Goal: Task Accomplishment & Management: Manage account settings

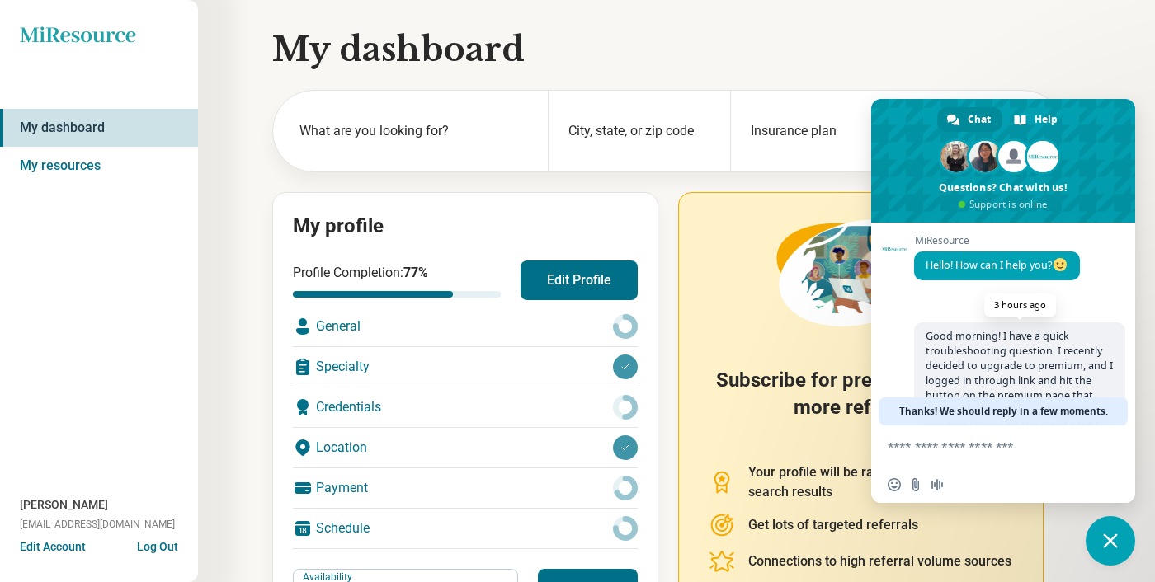
scroll to position [215, 0]
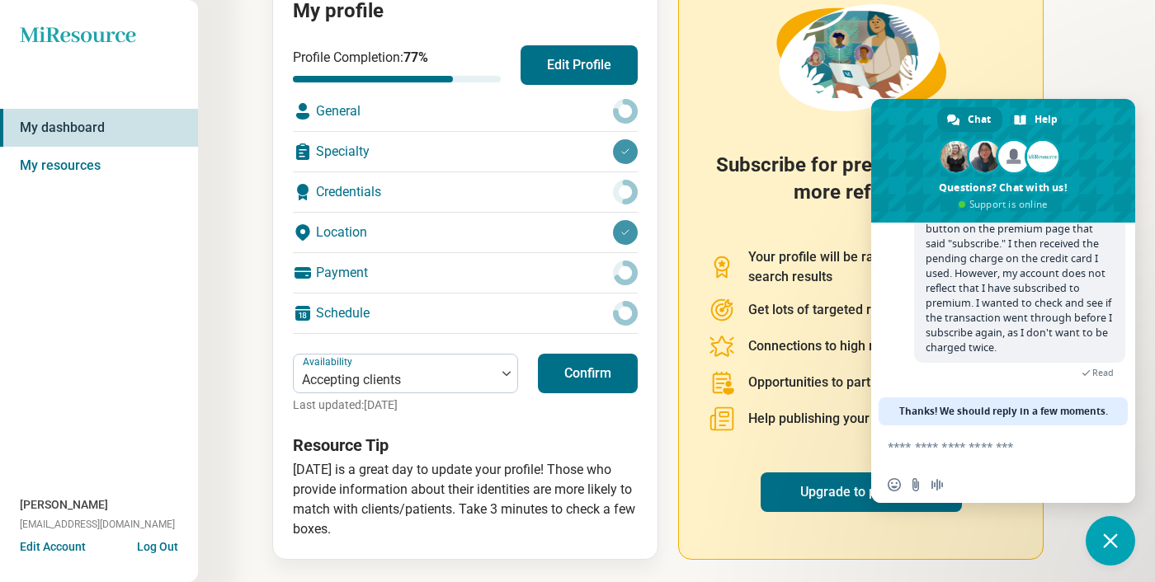
drag, startPoint x: 0, startPoint y: 0, endPoint x: 1007, endPoint y: 346, distance: 1064.8
click at [1006, 346] on span "Good morning! I have a quick troubleshooting question. I recently decided to up…" at bounding box center [1019, 259] width 211 height 207
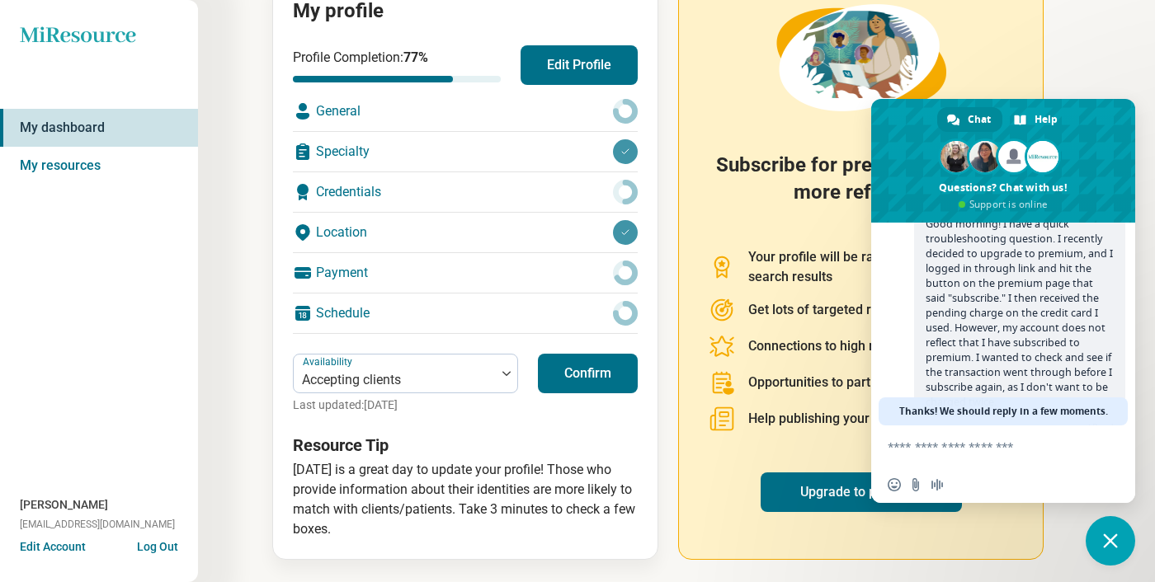
scroll to position [172, 0]
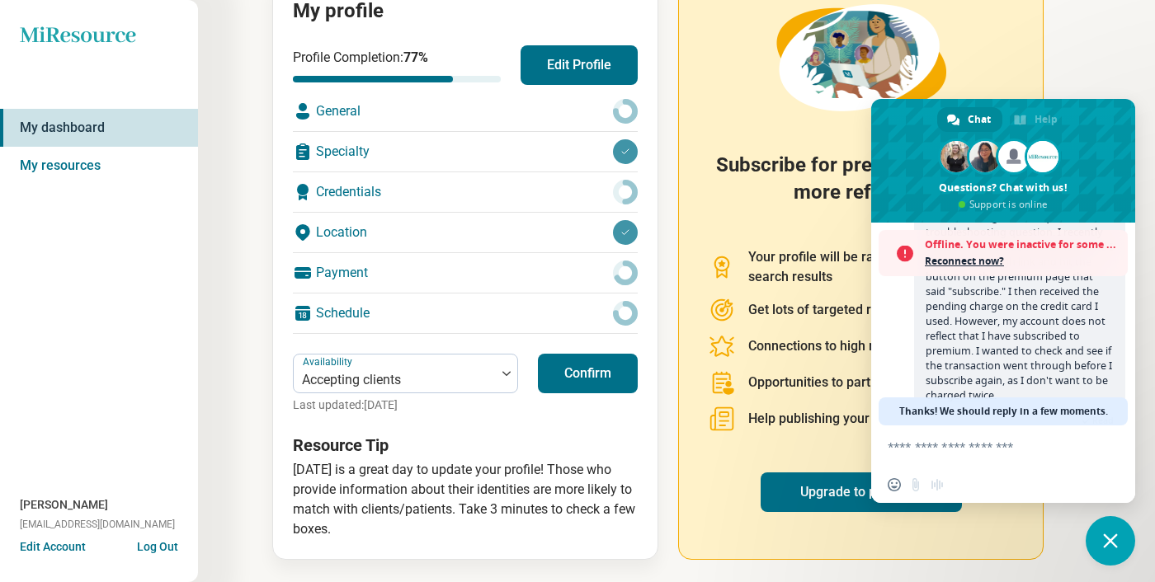
click at [992, 259] on span "Reconnect now?" at bounding box center [1022, 261] width 195 height 16
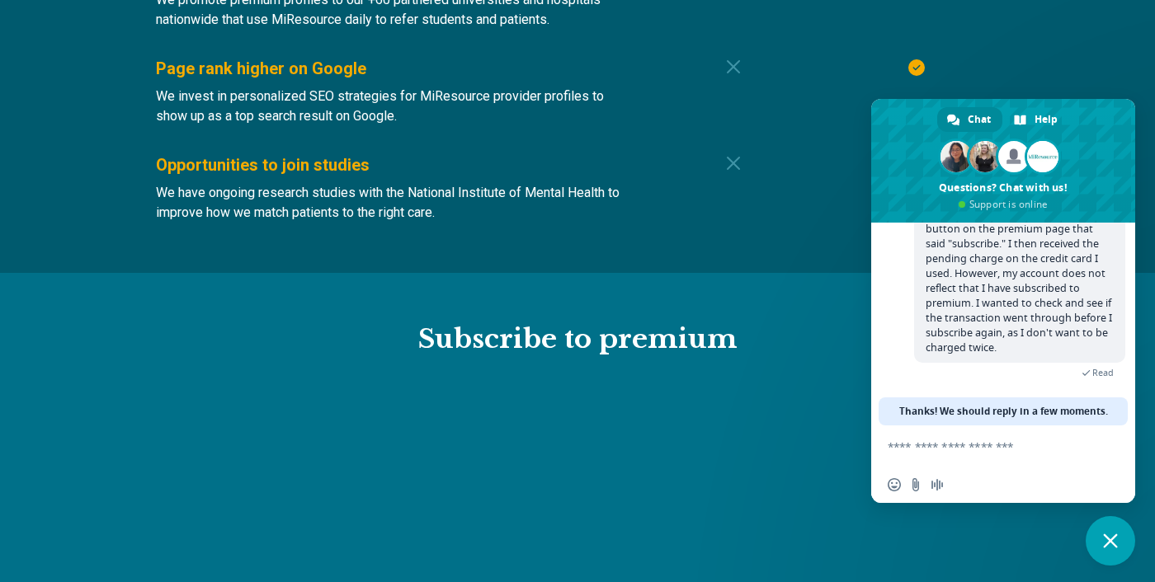
scroll to position [1607, 0]
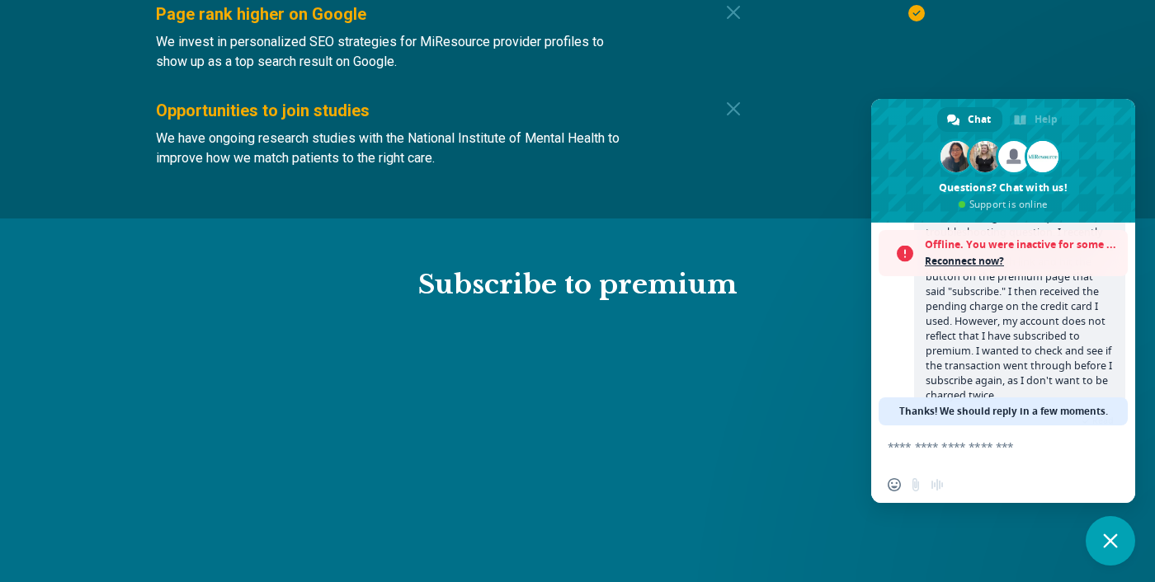
click at [971, 262] on span "Reconnect now?" at bounding box center [1022, 261] width 195 height 16
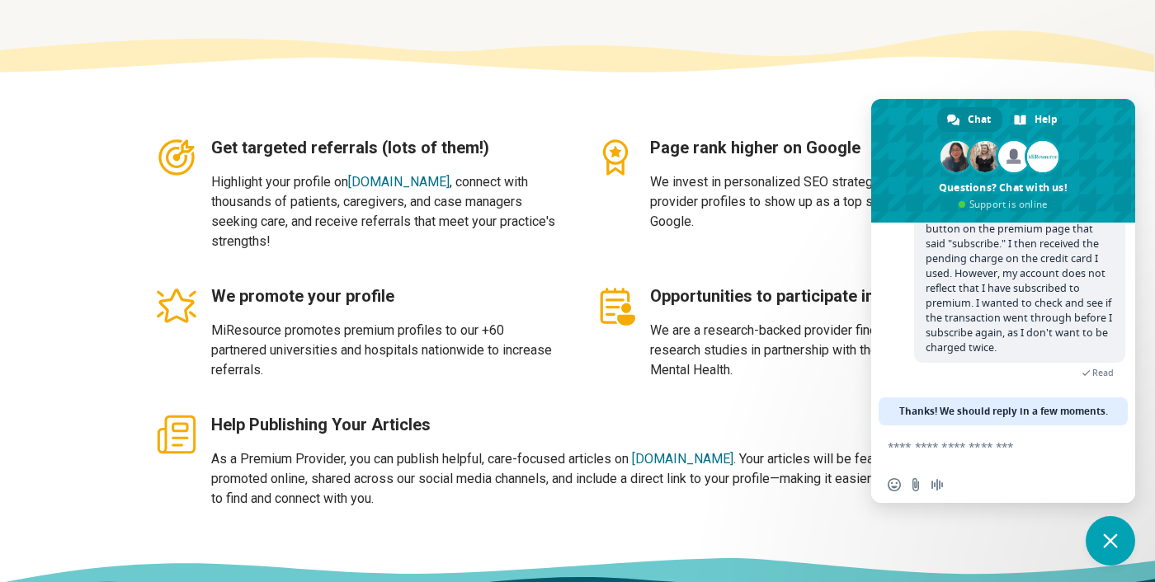
scroll to position [0, 0]
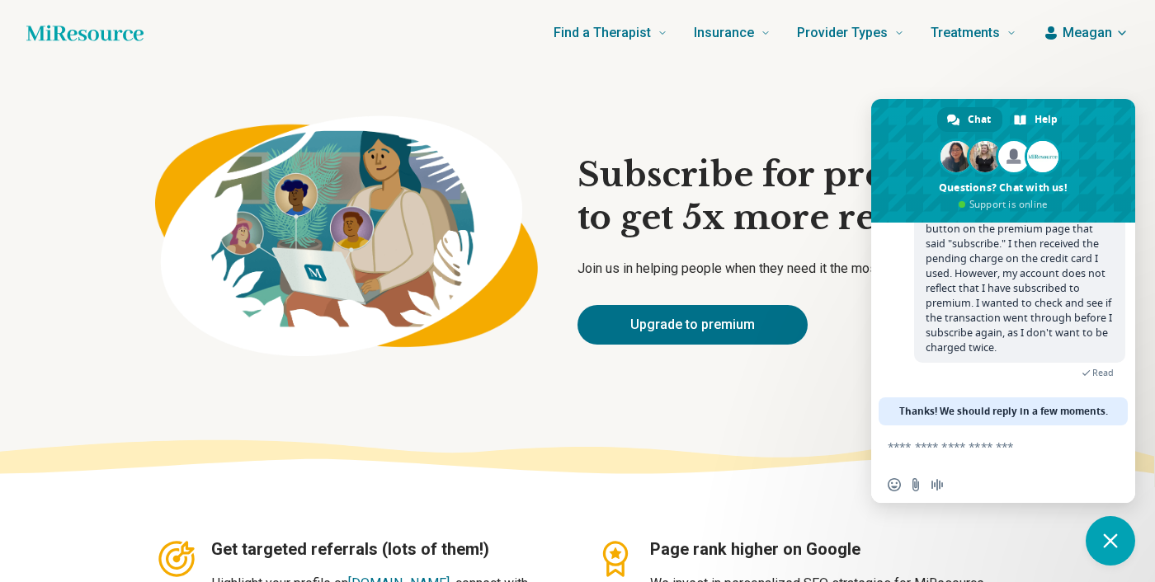
click at [1086, 32] on span "Meagan" at bounding box center [1086, 33] width 49 height 20
click at [1082, 87] on link "My dashboard" at bounding box center [1073, 81] width 113 height 43
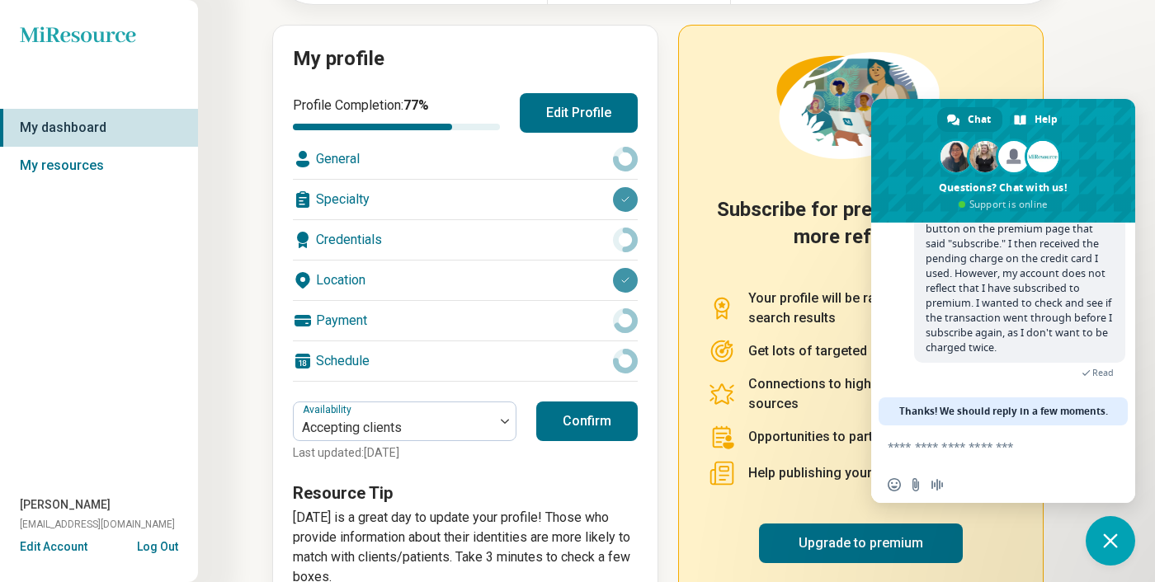
scroll to position [215, 0]
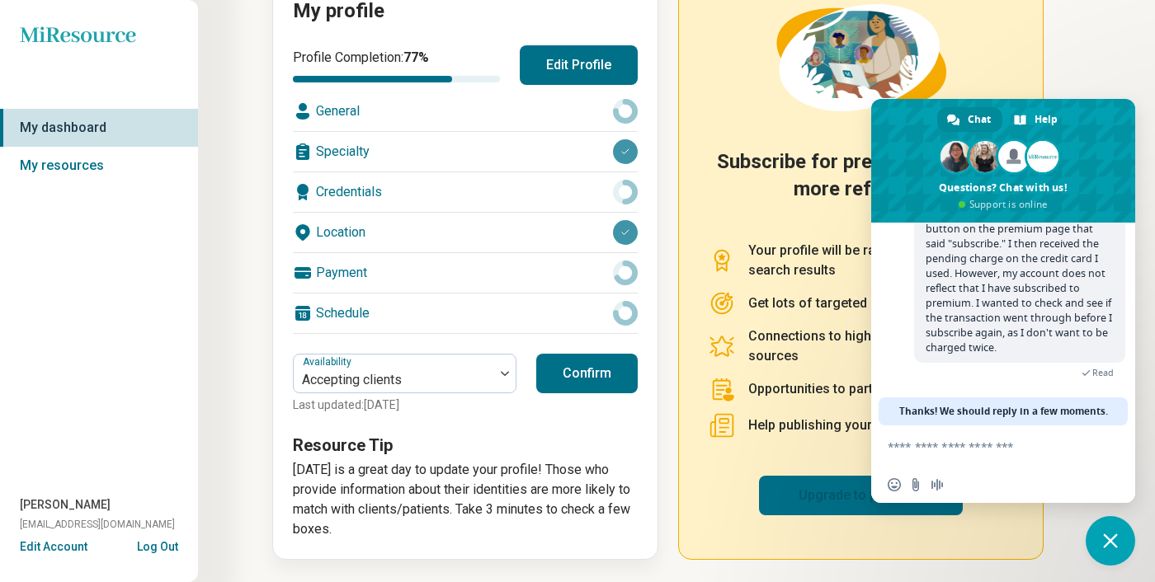
click at [808, 493] on link "Upgrade to premium" at bounding box center [861, 496] width 204 height 40
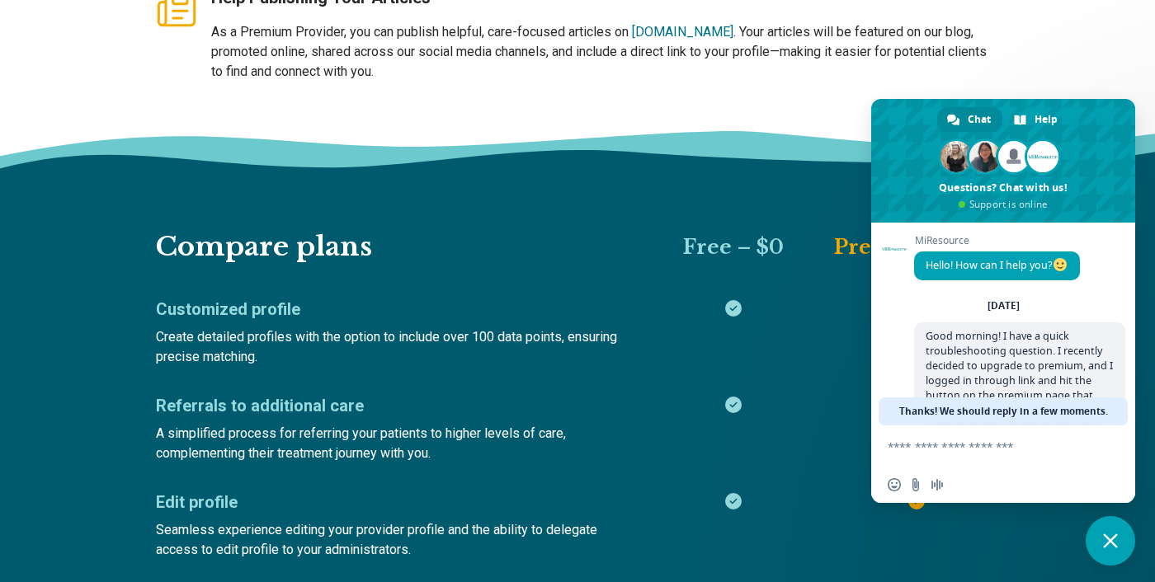
type textarea "*"
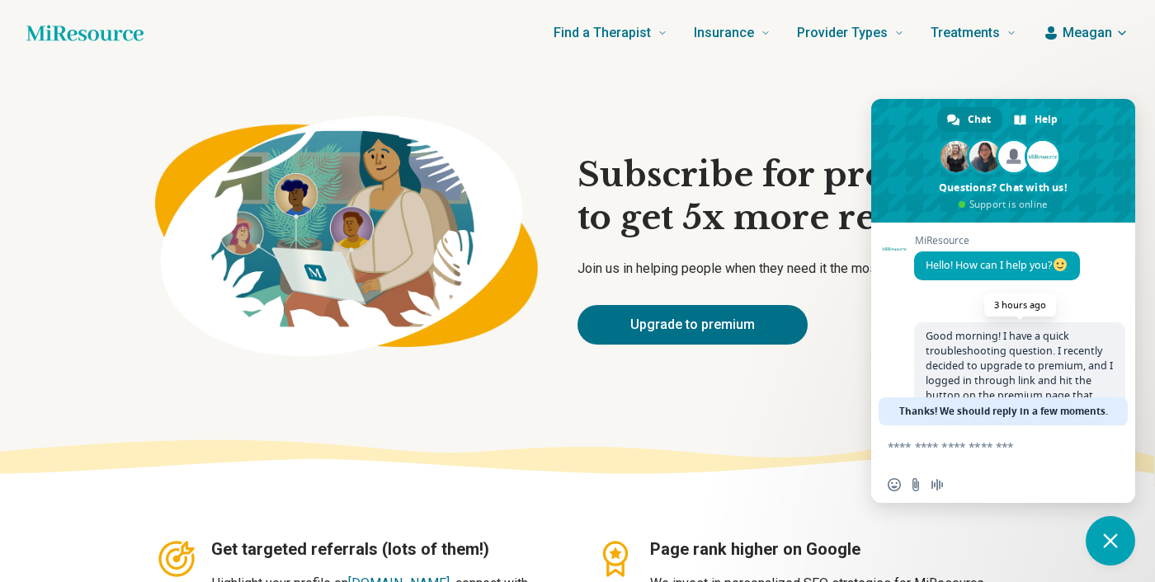
scroll to position [172, 0]
